Goal: Task Accomplishment & Management: Manage account settings

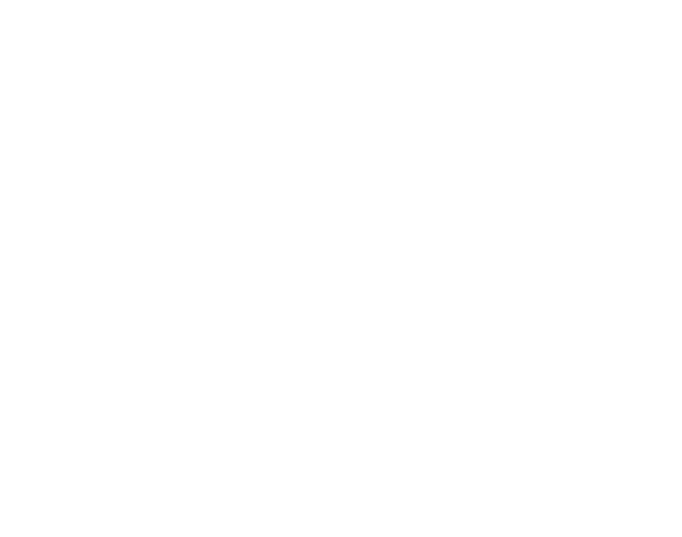
select select "*"
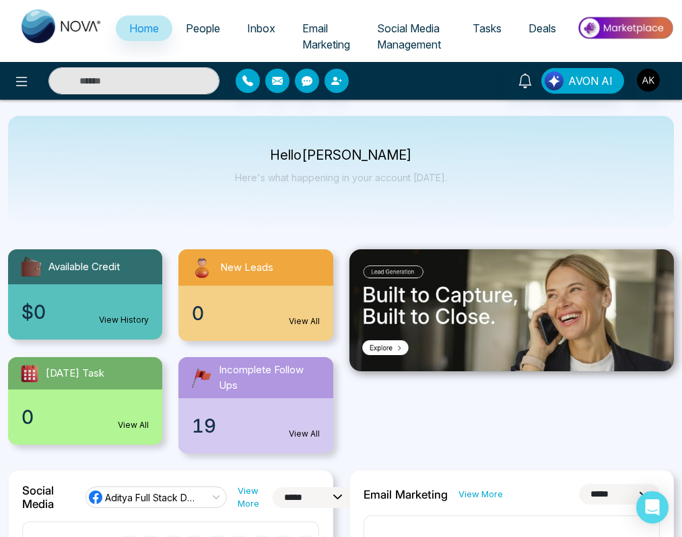
click at [466, 156] on div "Hello [PERSON_NAME] Here's what happening in your account [DATE]." at bounding box center [341, 172] width 666 height 112
click at [648, 82] on img "button" at bounding box center [648, 80] width 23 height 23
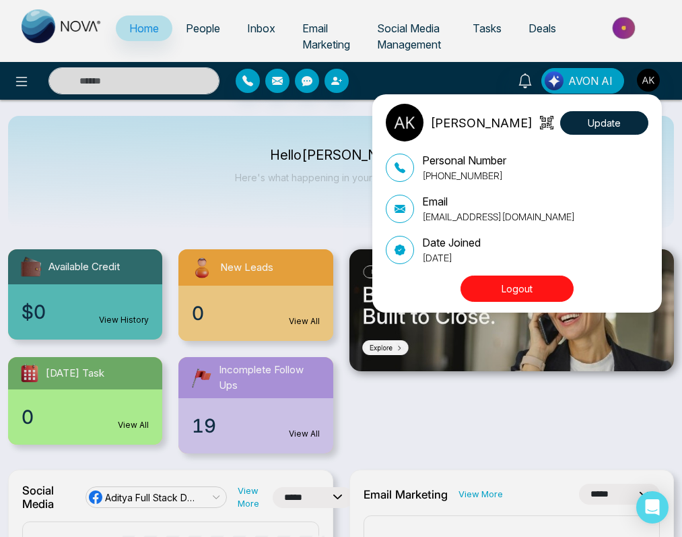
click at [545, 279] on button "Logout" at bounding box center [517, 289] width 113 height 26
